Goal: Task Accomplishment & Management: Use online tool/utility

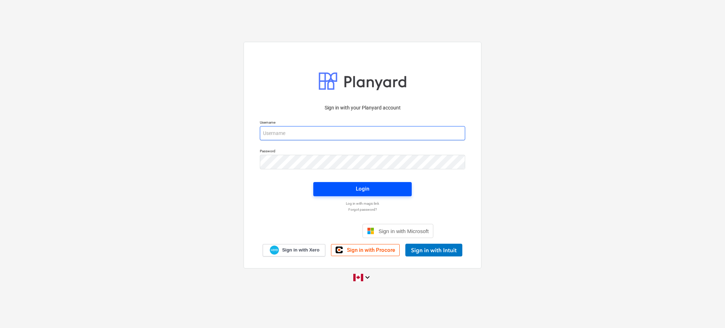
type input "[EMAIL_ADDRESS][DOMAIN_NAME]"
click at [366, 192] on div "Login" at bounding box center [362, 188] width 13 height 9
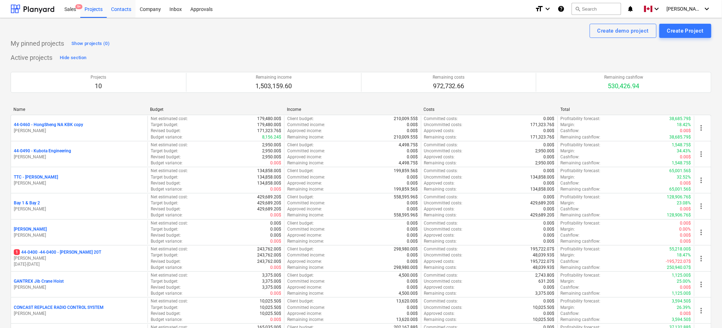
click at [119, 9] on div "Contacts" at bounding box center [121, 9] width 29 height 18
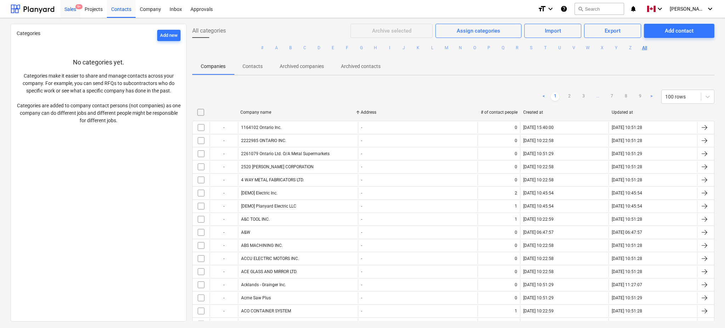
click at [72, 10] on div "Sales 9+" at bounding box center [70, 9] width 20 height 18
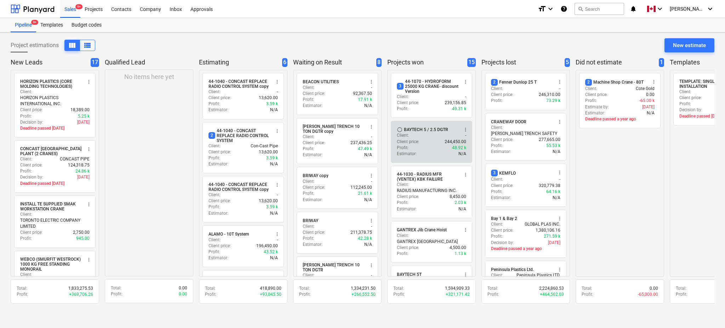
click at [427, 139] on div "Client price : 244,450.00" at bounding box center [431, 142] width 69 height 6
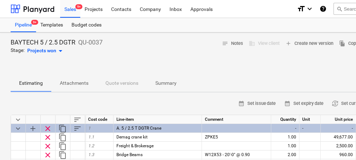
type textarea "x"
